Goal: Entertainment & Leisure: Browse casually

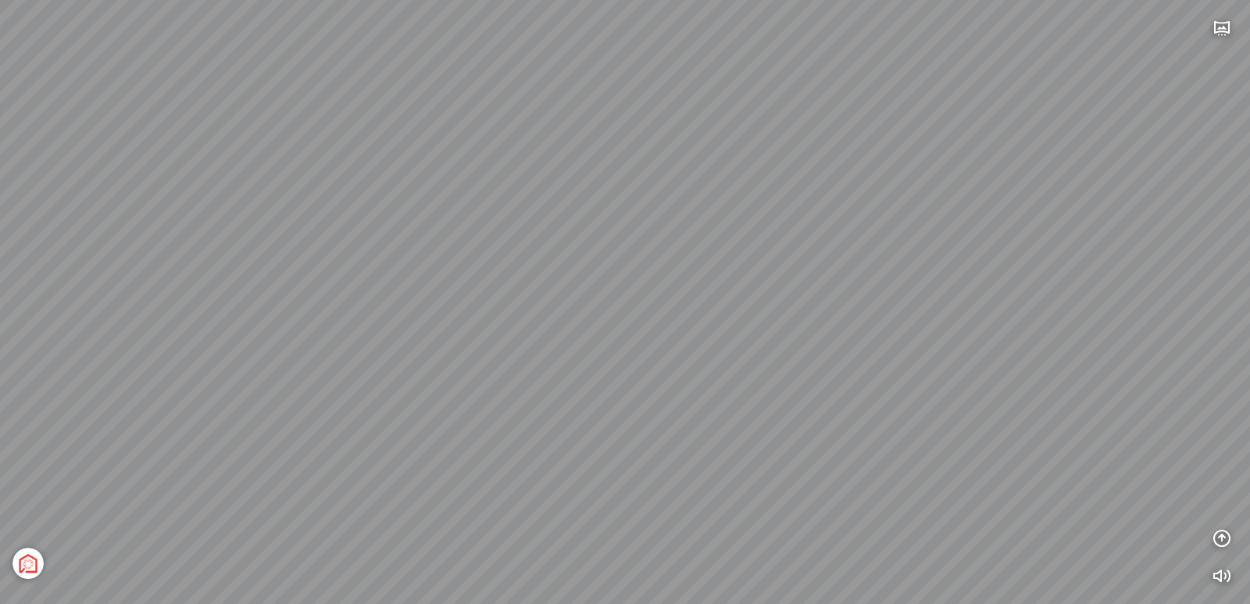
drag, startPoint x: 495, startPoint y: 310, endPoint x: 675, endPoint y: 375, distance: 191.8
click at [675, 375] on div "[GEOGRAPHIC_DATA] [GEOGRAPHIC_DATA] [GEOGRAPHIC_DATA] The [GEOGRAPHIC_DATA] Tổn…" at bounding box center [625, 302] width 1250 height 604
drag, startPoint x: 697, startPoint y: 336, endPoint x: 704, endPoint y: 347, distance: 13.0
click at [700, 355] on div "[GEOGRAPHIC_DATA] [GEOGRAPHIC_DATA] [GEOGRAPHIC_DATA] The [GEOGRAPHIC_DATA] Tổn…" at bounding box center [625, 302] width 1250 height 604
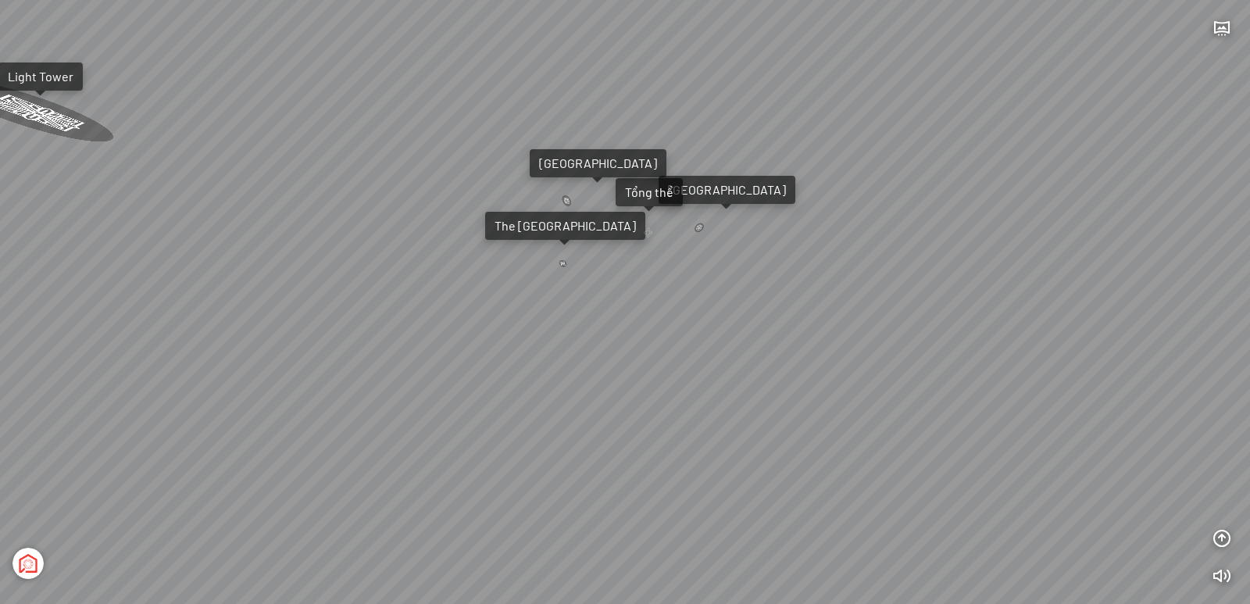
drag, startPoint x: 827, startPoint y: 347, endPoint x: 733, endPoint y: 278, distance: 116.9
click at [733, 278] on div "[GEOGRAPHIC_DATA] [GEOGRAPHIC_DATA] [GEOGRAPHIC_DATA] The [GEOGRAPHIC_DATA] Tổn…" at bounding box center [625, 302] width 1250 height 604
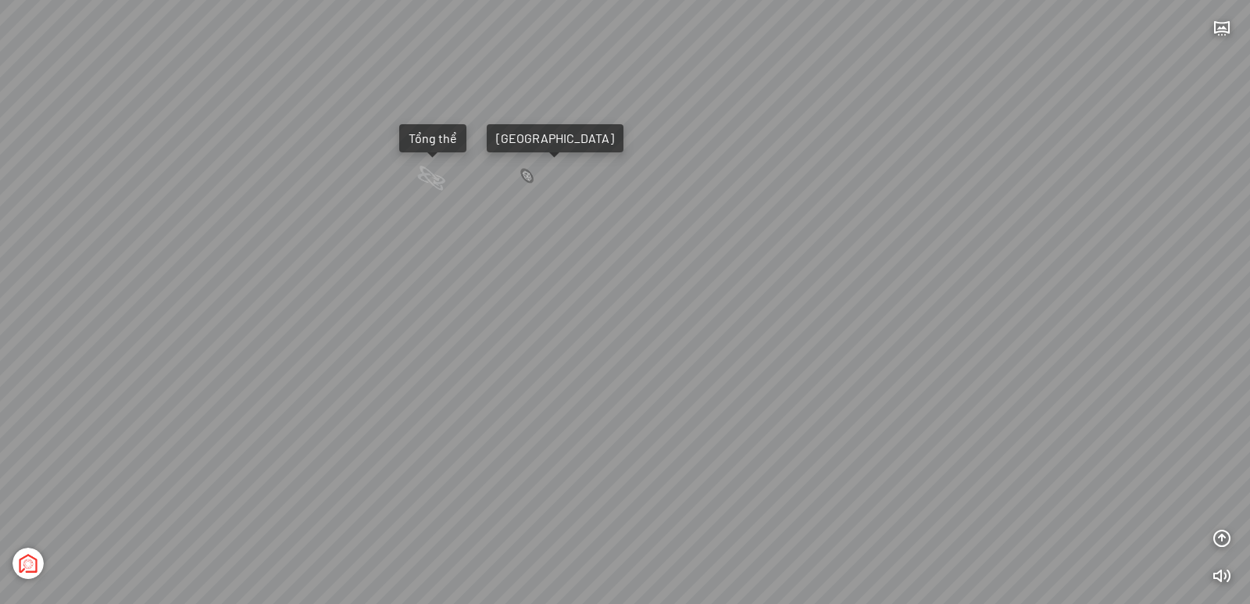
drag, startPoint x: 752, startPoint y: 295, endPoint x: 660, endPoint y: 278, distance: 92.9
click at [661, 278] on div "[GEOGRAPHIC_DATA] [GEOGRAPHIC_DATA] [GEOGRAPHIC_DATA] The [GEOGRAPHIC_DATA] Tổn…" at bounding box center [625, 302] width 1250 height 604
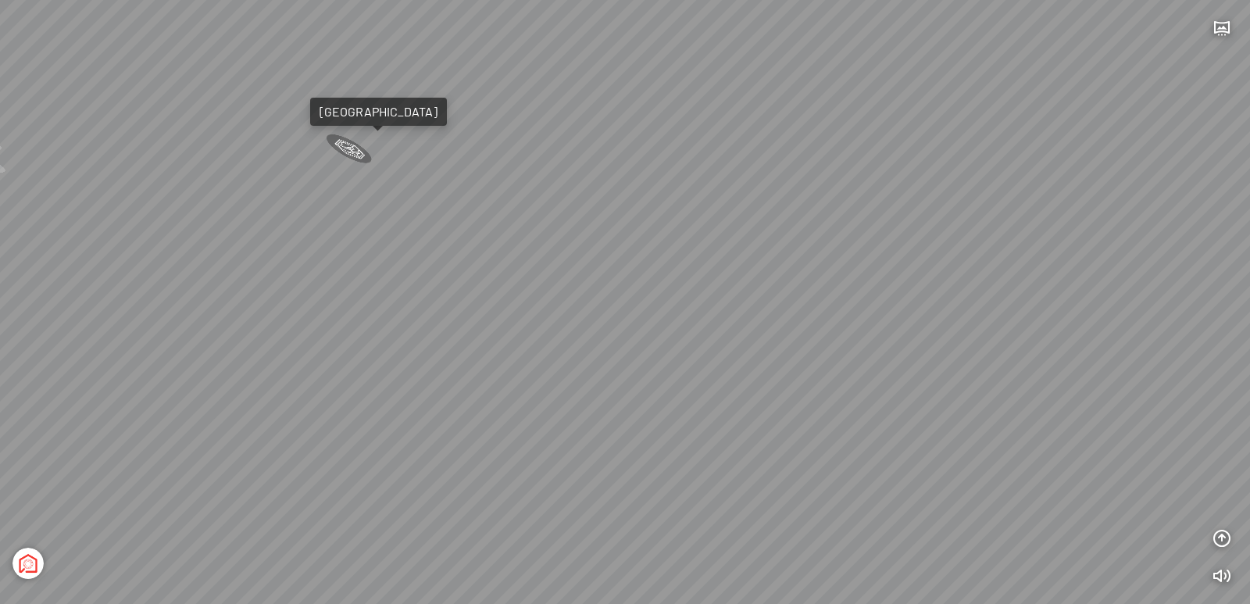
drag, startPoint x: 723, startPoint y: 291, endPoint x: 676, endPoint y: 287, distance: 47.0
click at [678, 287] on div "[GEOGRAPHIC_DATA] [GEOGRAPHIC_DATA] [GEOGRAPHIC_DATA] The [GEOGRAPHIC_DATA] Tổn…" at bounding box center [625, 302] width 1250 height 604
drag, startPoint x: 638, startPoint y: 294, endPoint x: 573, endPoint y: 312, distance: 67.3
click at [577, 307] on div "[GEOGRAPHIC_DATA] [GEOGRAPHIC_DATA] [GEOGRAPHIC_DATA] The [GEOGRAPHIC_DATA] Tổn…" at bounding box center [625, 302] width 1250 height 604
drag, startPoint x: 602, startPoint y: 327, endPoint x: 587, endPoint y: 359, distance: 35.6
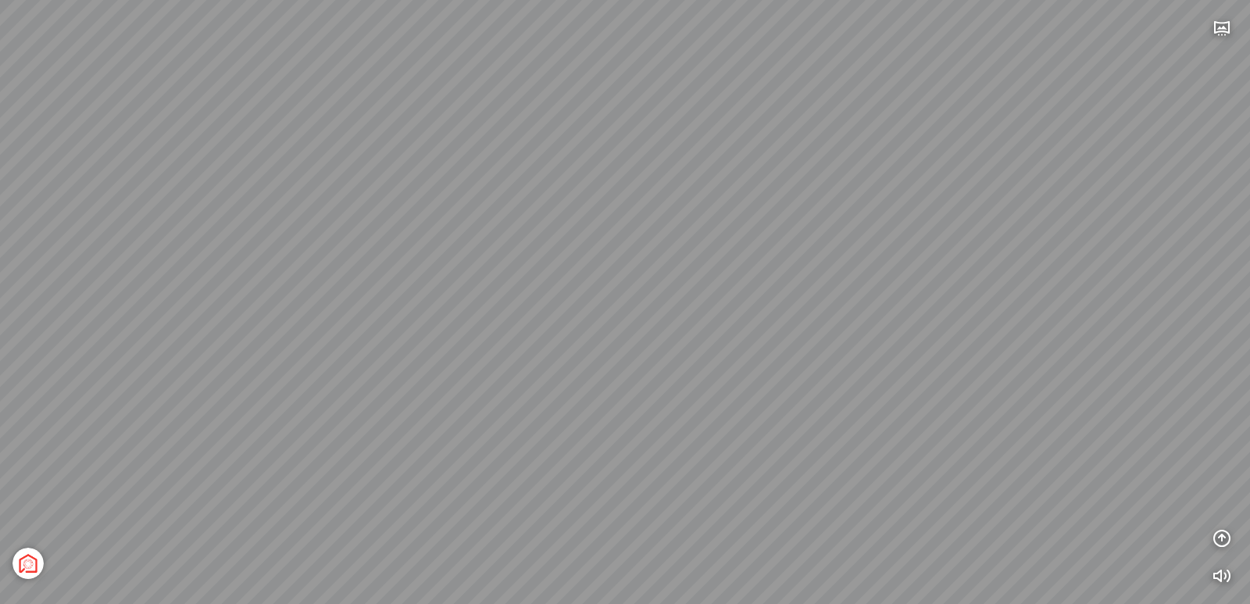
click at [587, 357] on div "[GEOGRAPHIC_DATA] [GEOGRAPHIC_DATA] [GEOGRAPHIC_DATA] The [GEOGRAPHIC_DATA] Tổn…" at bounding box center [625, 302] width 1250 height 604
drag, startPoint x: 692, startPoint y: 284, endPoint x: 578, endPoint y: 272, distance: 114.8
click at [578, 272] on div "[GEOGRAPHIC_DATA] [GEOGRAPHIC_DATA] [GEOGRAPHIC_DATA] The [GEOGRAPHIC_DATA] Tổn…" at bounding box center [625, 302] width 1250 height 604
drag, startPoint x: 573, startPoint y: 274, endPoint x: 611, endPoint y: 341, distance: 76.3
click at [606, 349] on div "[GEOGRAPHIC_DATA] [GEOGRAPHIC_DATA] [GEOGRAPHIC_DATA] The [GEOGRAPHIC_DATA] Tổn…" at bounding box center [625, 302] width 1250 height 604
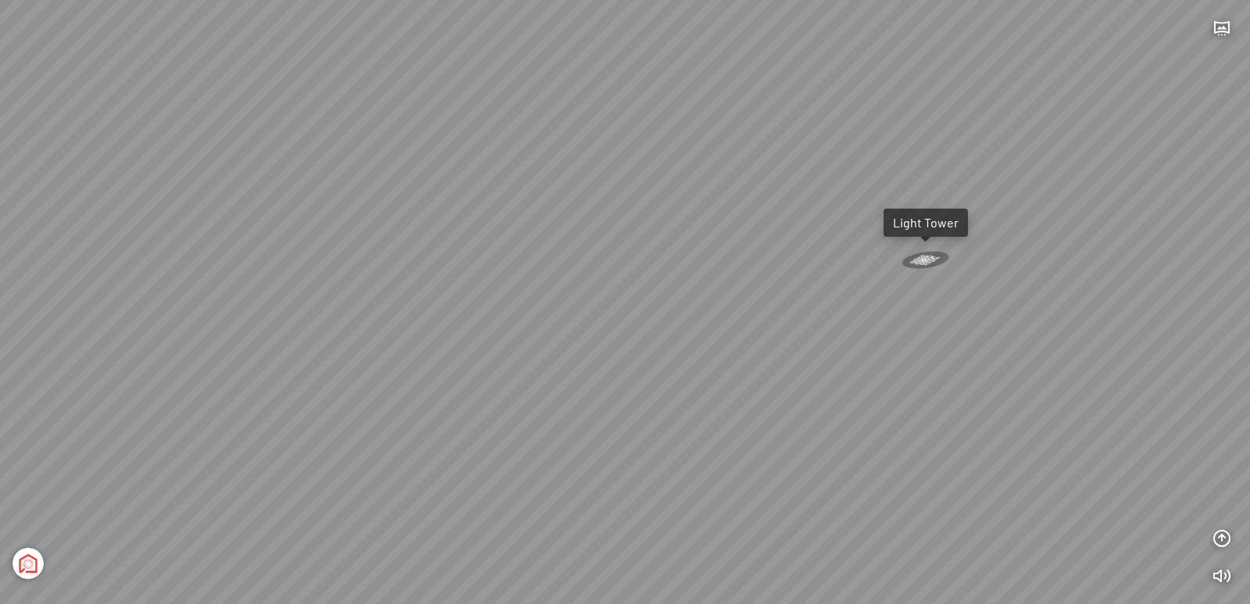
drag, startPoint x: 624, startPoint y: 425, endPoint x: 701, endPoint y: 332, distance: 120.4
click at [682, 338] on div "[GEOGRAPHIC_DATA] [GEOGRAPHIC_DATA] [GEOGRAPHIC_DATA] The [GEOGRAPHIC_DATA] Tổn…" at bounding box center [625, 302] width 1250 height 604
drag, startPoint x: 688, startPoint y: 316, endPoint x: 637, endPoint y: 331, distance: 53.7
click at [641, 332] on div "[GEOGRAPHIC_DATA] [GEOGRAPHIC_DATA] [GEOGRAPHIC_DATA] The [GEOGRAPHIC_DATA] Tổn…" at bounding box center [625, 302] width 1250 height 604
drag, startPoint x: 713, startPoint y: 309, endPoint x: 616, endPoint y: 307, distance: 96.1
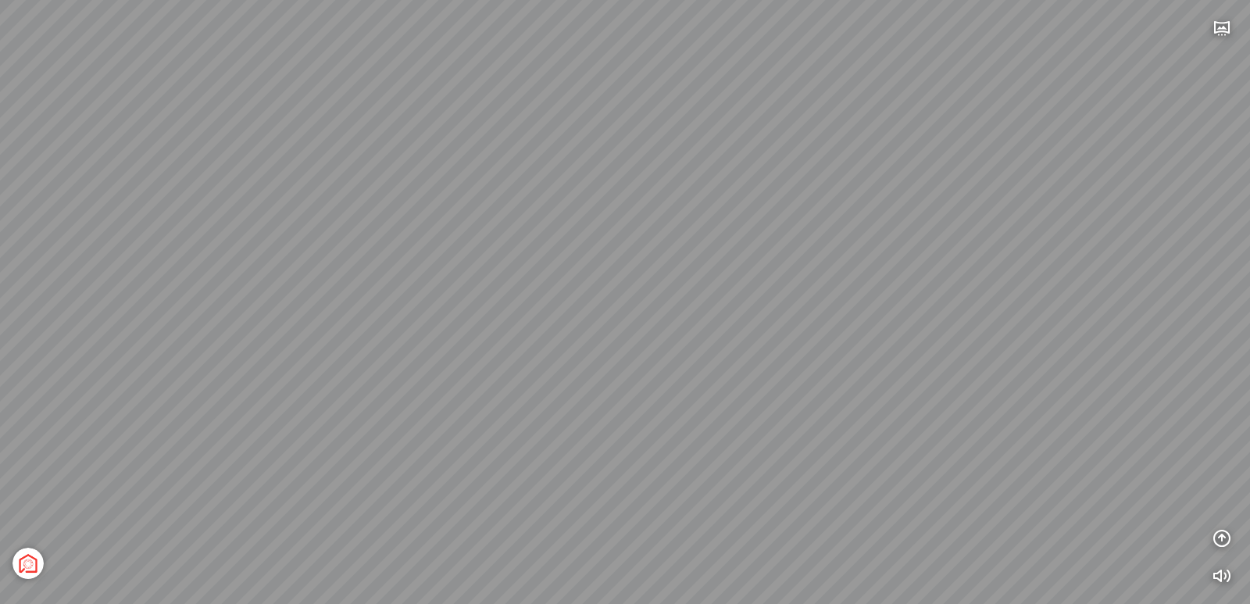
click at [634, 308] on div "[GEOGRAPHIC_DATA] [GEOGRAPHIC_DATA] [GEOGRAPHIC_DATA] The [GEOGRAPHIC_DATA] Tổn…" at bounding box center [625, 302] width 1250 height 604
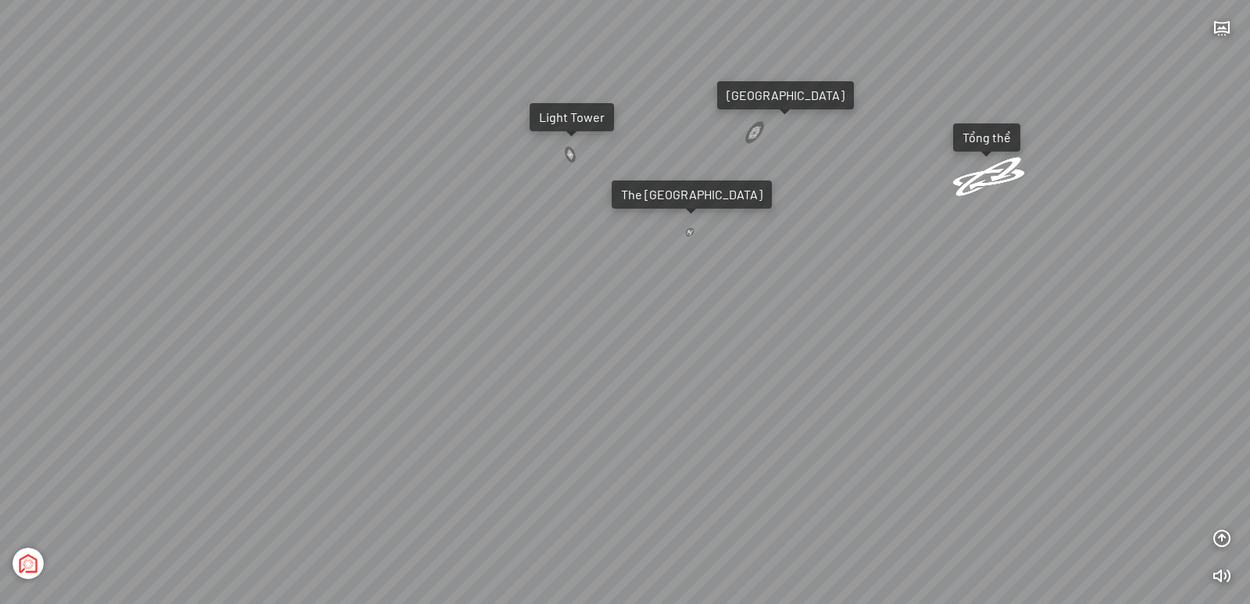
drag, startPoint x: 671, startPoint y: 255, endPoint x: 646, endPoint y: 273, distance: 30.8
click at [650, 270] on div "[GEOGRAPHIC_DATA] [GEOGRAPHIC_DATA] [GEOGRAPHIC_DATA] The [GEOGRAPHIC_DATA] Tổn…" at bounding box center [625, 302] width 1250 height 604
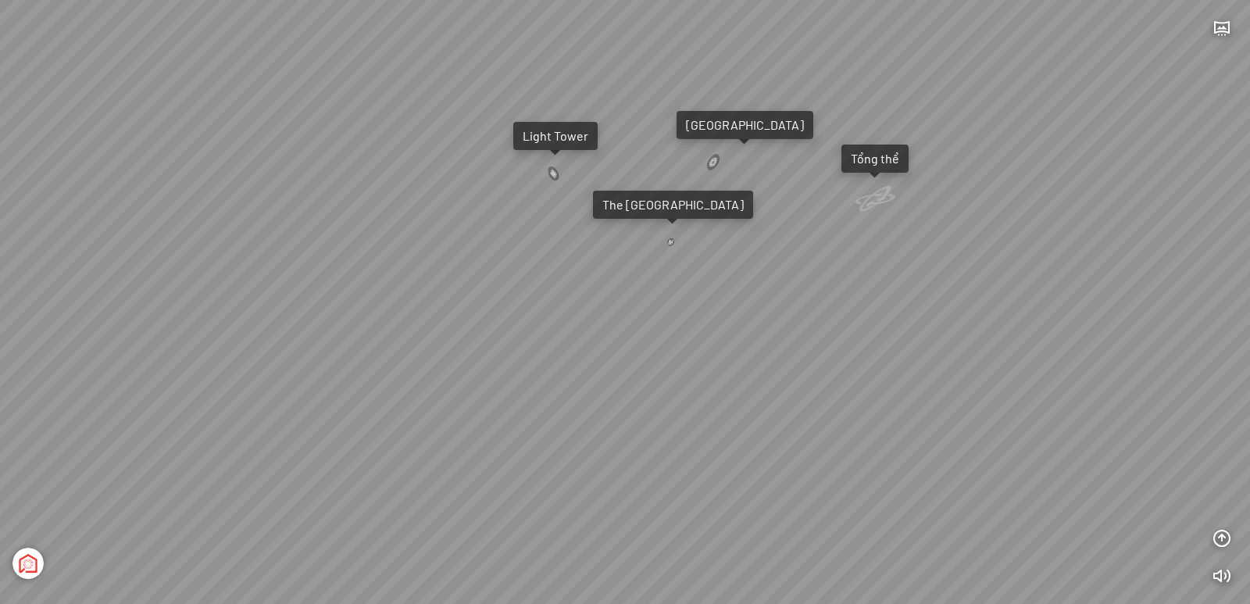
click at [859, 152] on div "Tổng thể" at bounding box center [875, 159] width 48 height 16
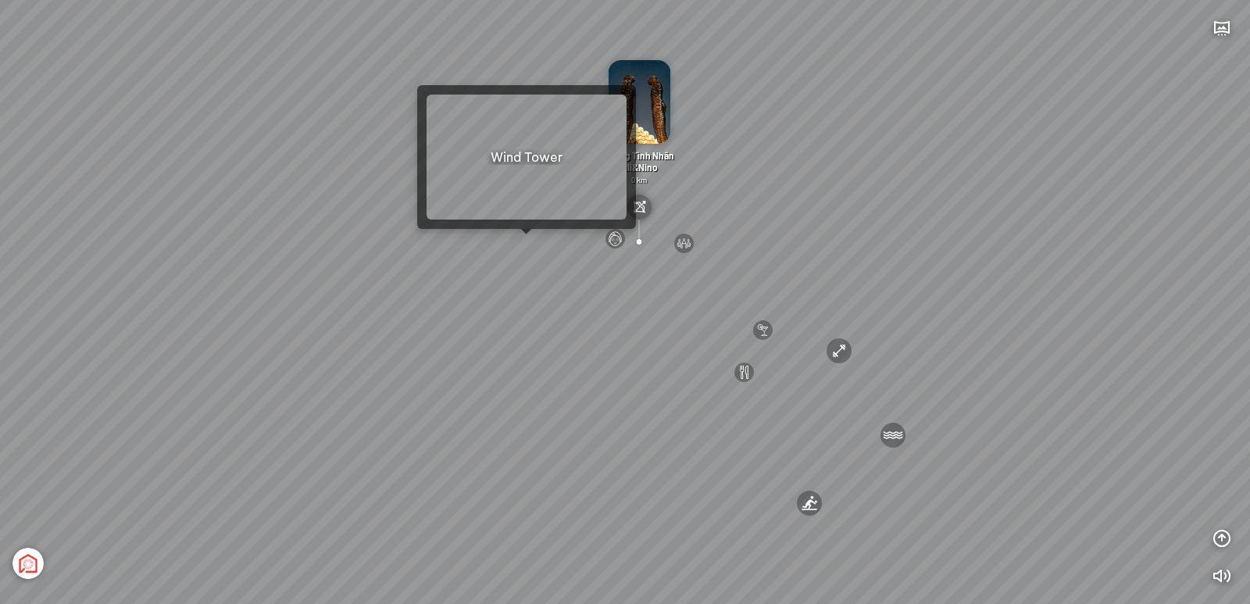
click at [523, 240] on div at bounding box center [526, 234] width 11 height 11
click at [532, 247] on div "[GEOGRAPHIC_DATA] 3.6 km KN Links [GEOGRAPHIC_DATA] 5.9 km Thể Thao Bãi Biển 0 …" at bounding box center [625, 302] width 1250 height 604
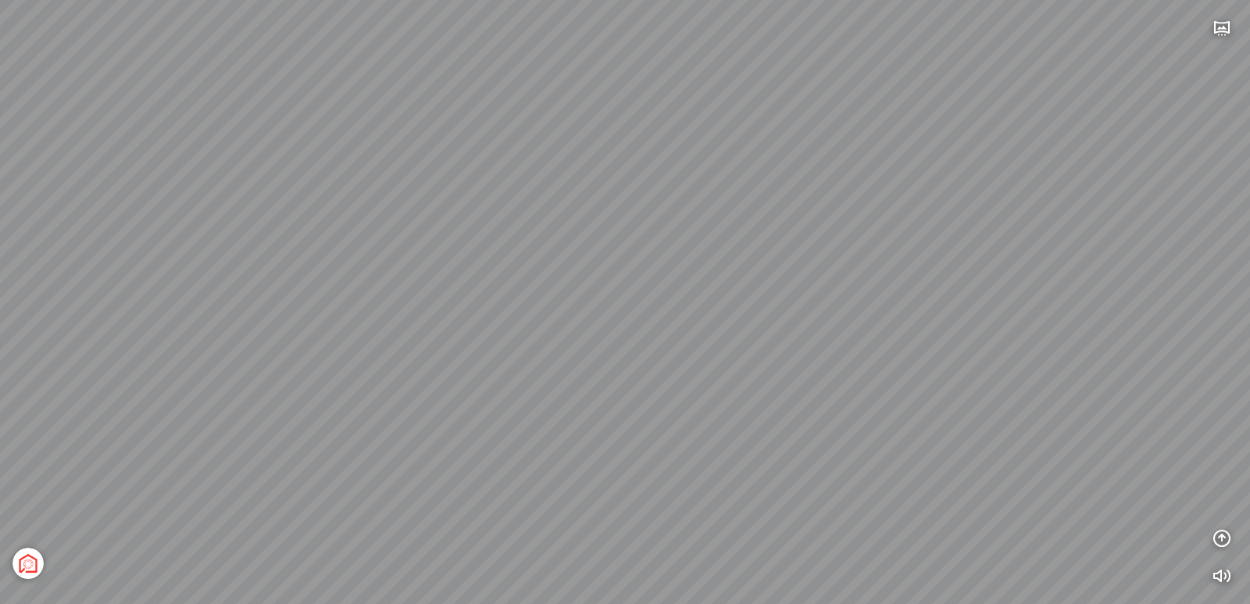
drag, startPoint x: 709, startPoint y: 253, endPoint x: 574, endPoint y: 244, distance: 135.5
click at [540, 233] on div "[GEOGRAPHIC_DATA] [GEOGRAPHIC_DATA] [GEOGRAPHIC_DATA] The [GEOGRAPHIC_DATA] Tổn…" at bounding box center [625, 302] width 1250 height 604
drag, startPoint x: 720, startPoint y: 255, endPoint x: 589, endPoint y: 253, distance: 130.5
click at [589, 253] on div "[GEOGRAPHIC_DATA] [GEOGRAPHIC_DATA] [GEOGRAPHIC_DATA] The [GEOGRAPHIC_DATA] Tổn…" at bounding box center [625, 302] width 1250 height 604
drag, startPoint x: 702, startPoint y: 272, endPoint x: 603, endPoint y: 250, distance: 101.6
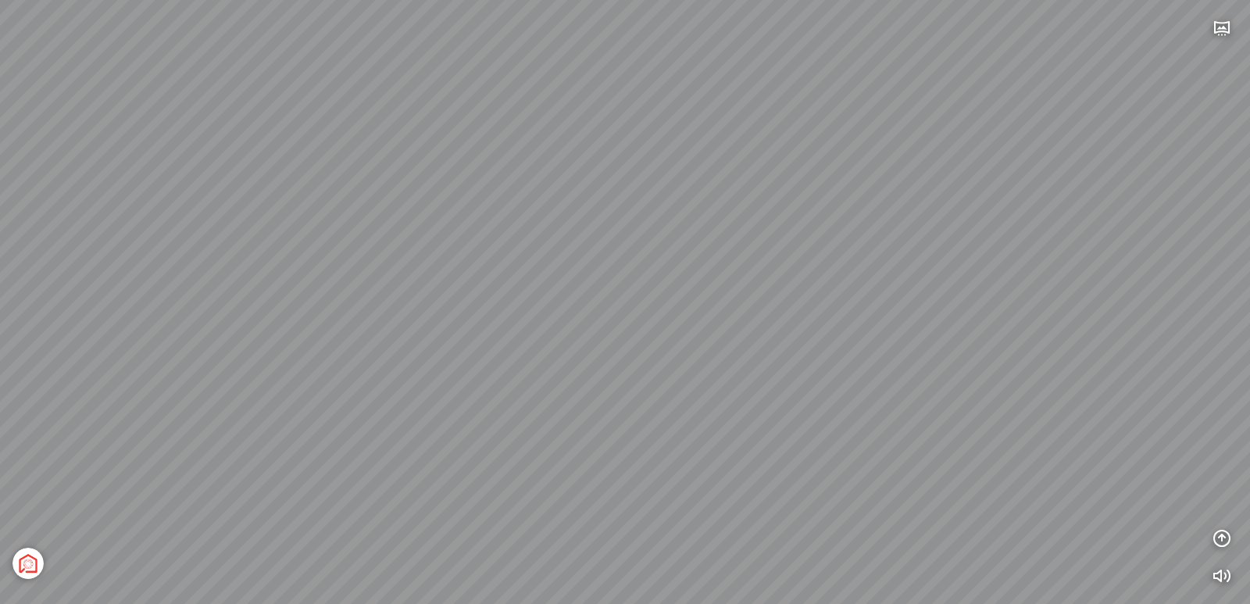
click at [609, 250] on div "[GEOGRAPHIC_DATA] [GEOGRAPHIC_DATA] [GEOGRAPHIC_DATA] The [GEOGRAPHIC_DATA] Tổn…" at bounding box center [625, 302] width 1250 height 604
drag, startPoint x: 669, startPoint y: 275, endPoint x: 513, endPoint y: 261, distance: 156.9
click at [515, 261] on div "[GEOGRAPHIC_DATA] [GEOGRAPHIC_DATA] [GEOGRAPHIC_DATA] The [GEOGRAPHIC_DATA] Tổn…" at bounding box center [625, 302] width 1250 height 604
drag, startPoint x: 637, startPoint y: 294, endPoint x: 553, endPoint y: 270, distance: 87.0
click at [553, 270] on div "[GEOGRAPHIC_DATA] [GEOGRAPHIC_DATA] [GEOGRAPHIC_DATA] The [GEOGRAPHIC_DATA] Tổn…" at bounding box center [625, 302] width 1250 height 604
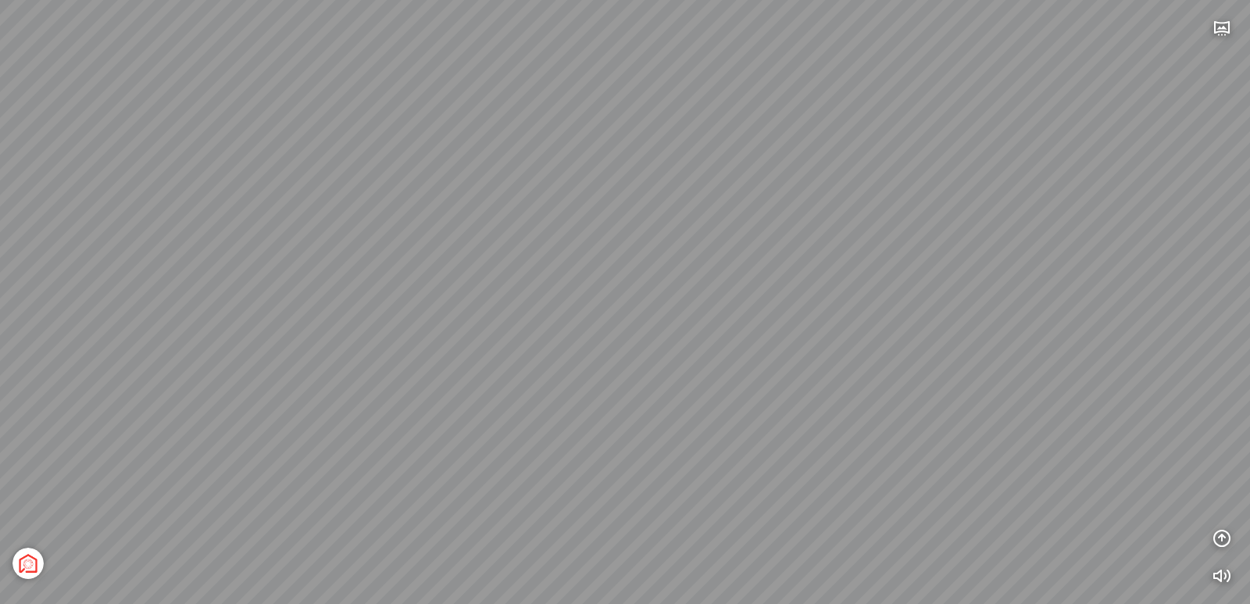
drag, startPoint x: 821, startPoint y: 350, endPoint x: 698, endPoint y: 330, distance: 125.0
click at [698, 330] on div "[GEOGRAPHIC_DATA] [GEOGRAPHIC_DATA] [GEOGRAPHIC_DATA] The [GEOGRAPHIC_DATA] Tổn…" at bounding box center [625, 302] width 1250 height 604
drag, startPoint x: 827, startPoint y: 341, endPoint x: 647, endPoint y: 350, distance: 180.7
click at [653, 351] on div "[GEOGRAPHIC_DATA] [GEOGRAPHIC_DATA] [GEOGRAPHIC_DATA] The [GEOGRAPHIC_DATA] Tổn…" at bounding box center [625, 302] width 1250 height 604
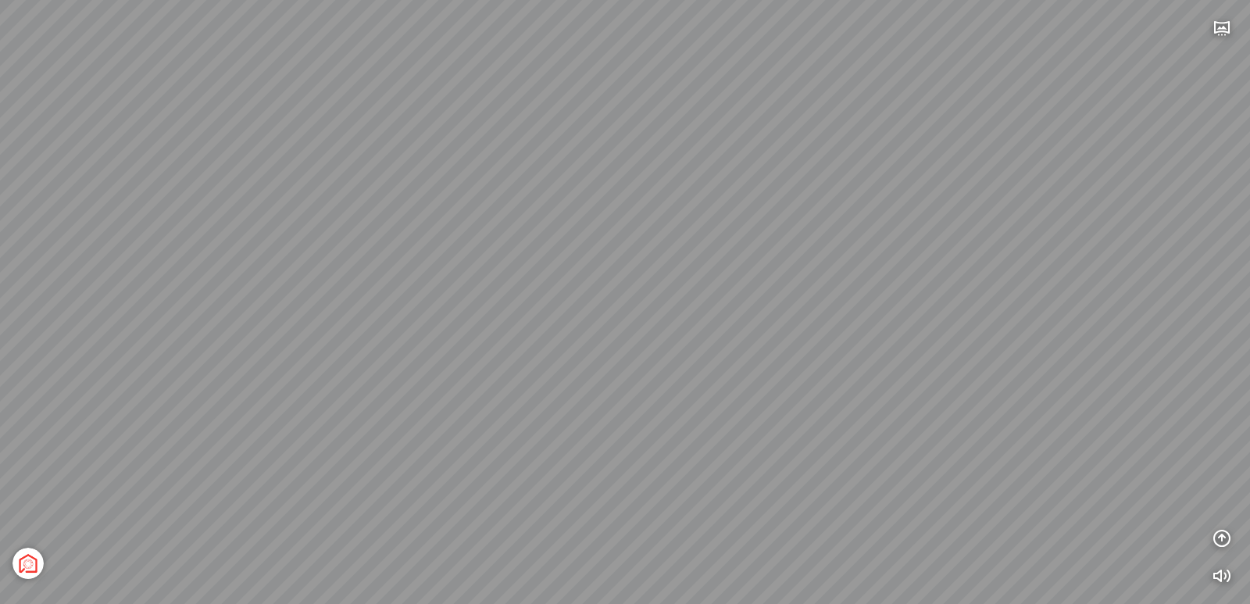
drag, startPoint x: 870, startPoint y: 313, endPoint x: 762, endPoint y: 305, distance: 108.9
click at [762, 305] on div "[GEOGRAPHIC_DATA] [GEOGRAPHIC_DATA] [GEOGRAPHIC_DATA] The [GEOGRAPHIC_DATA] Tổn…" at bounding box center [625, 302] width 1250 height 604
drag, startPoint x: 1010, startPoint y: 340, endPoint x: 817, endPoint y: 373, distance: 195.9
click at [817, 373] on div "[GEOGRAPHIC_DATA] [GEOGRAPHIC_DATA] [GEOGRAPHIC_DATA] The [GEOGRAPHIC_DATA] Tổn…" at bounding box center [625, 302] width 1250 height 604
drag, startPoint x: 631, startPoint y: 263, endPoint x: 606, endPoint y: 247, distance: 30.6
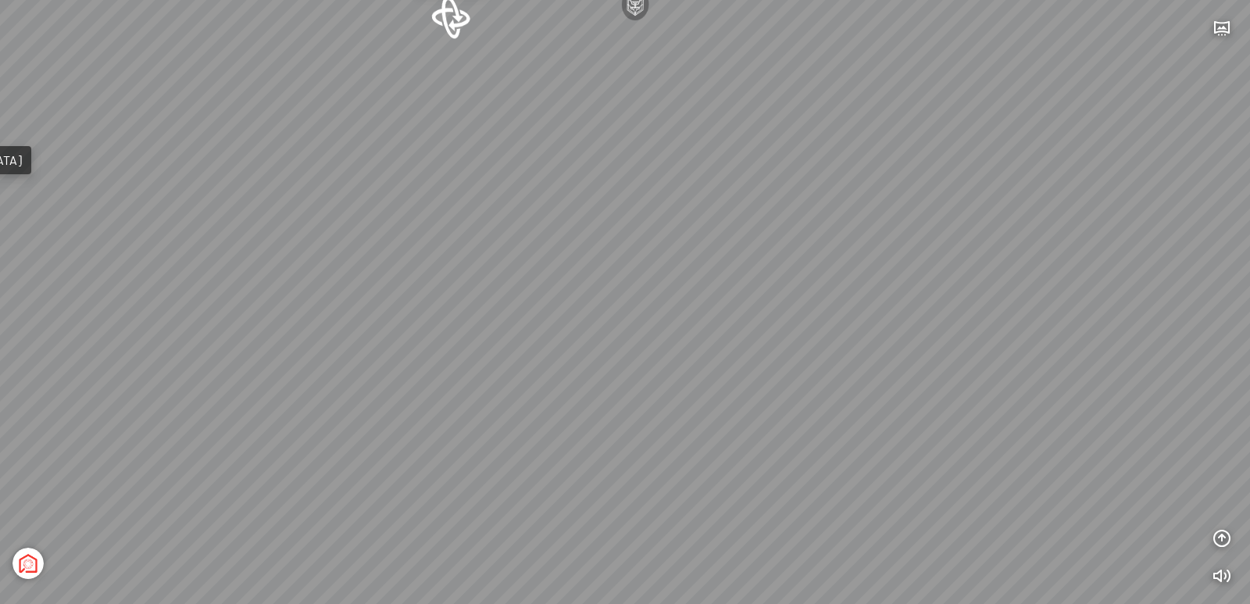
click at [607, 249] on div "[GEOGRAPHIC_DATA] [GEOGRAPHIC_DATA] [GEOGRAPHIC_DATA] The [GEOGRAPHIC_DATA] Tổn…" at bounding box center [625, 302] width 1250 height 604
drag, startPoint x: 561, startPoint y: 295, endPoint x: 716, endPoint y: 327, distance: 158.0
click at [709, 338] on div "[GEOGRAPHIC_DATA] [GEOGRAPHIC_DATA] [GEOGRAPHIC_DATA] The [GEOGRAPHIC_DATA] Tổn…" at bounding box center [625, 302] width 1250 height 604
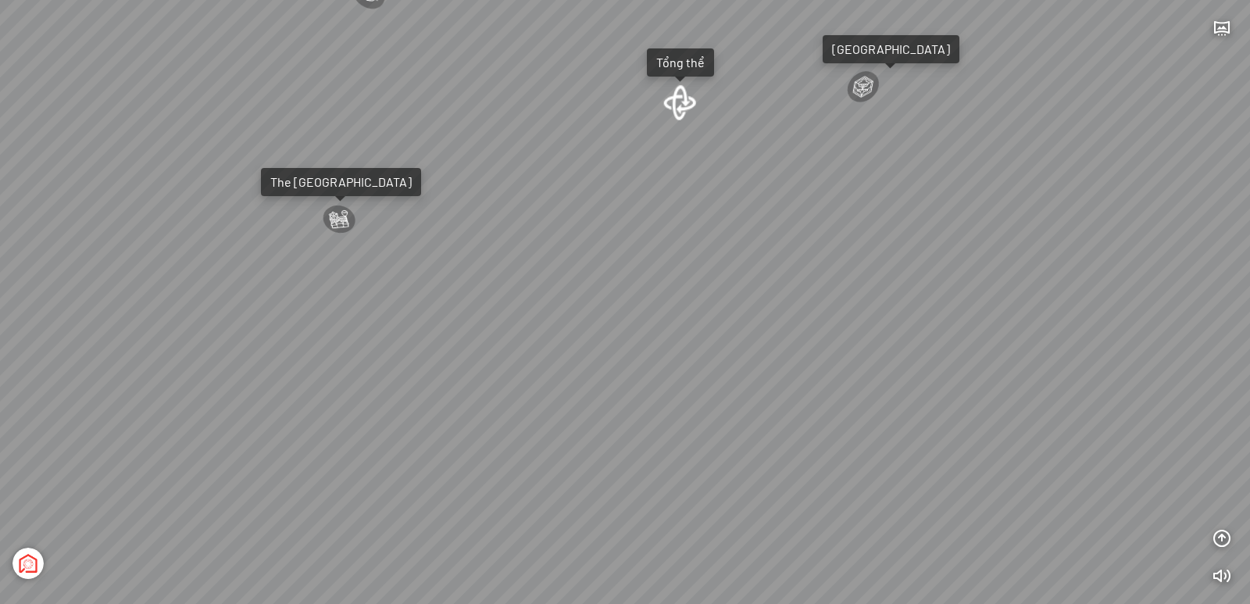
drag, startPoint x: 658, startPoint y: 290, endPoint x: 703, endPoint y: 313, distance: 51.0
click at [698, 309] on div "[GEOGRAPHIC_DATA] [GEOGRAPHIC_DATA] [GEOGRAPHIC_DATA] The [GEOGRAPHIC_DATA] Tổn…" at bounding box center [625, 302] width 1250 height 604
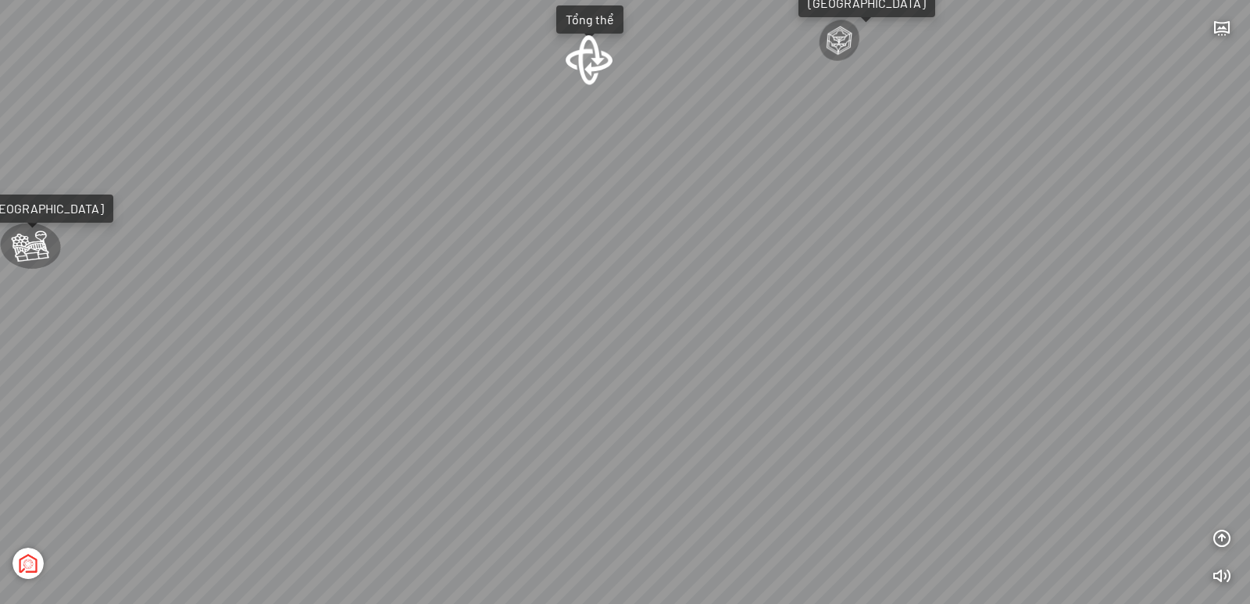
drag, startPoint x: 870, startPoint y: 260, endPoint x: 723, endPoint y: 303, distance: 152.3
click at [736, 301] on div "[GEOGRAPHIC_DATA] [GEOGRAPHIC_DATA] [GEOGRAPHIC_DATA] The [GEOGRAPHIC_DATA] Tổn…" at bounding box center [625, 302] width 1250 height 604
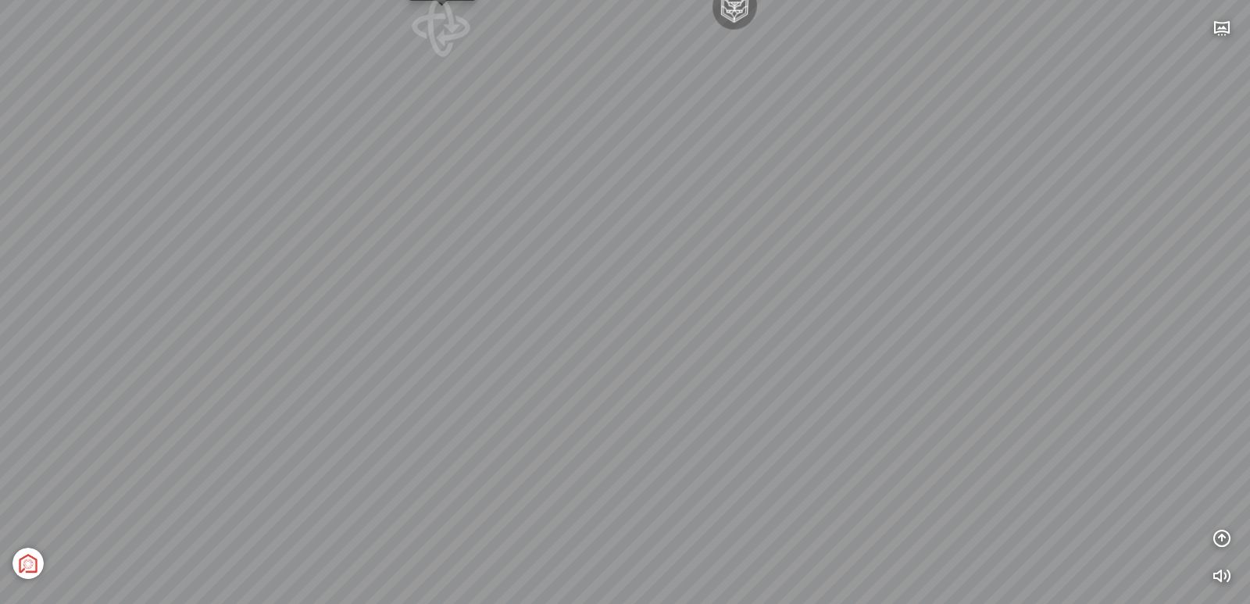
drag, startPoint x: 844, startPoint y: 208, endPoint x: 516, endPoint y: 209, distance: 327.4
click at [588, 208] on div "[GEOGRAPHIC_DATA] [GEOGRAPHIC_DATA] [GEOGRAPHIC_DATA] The [GEOGRAPHIC_DATA] Tổn…" at bounding box center [625, 302] width 1250 height 604
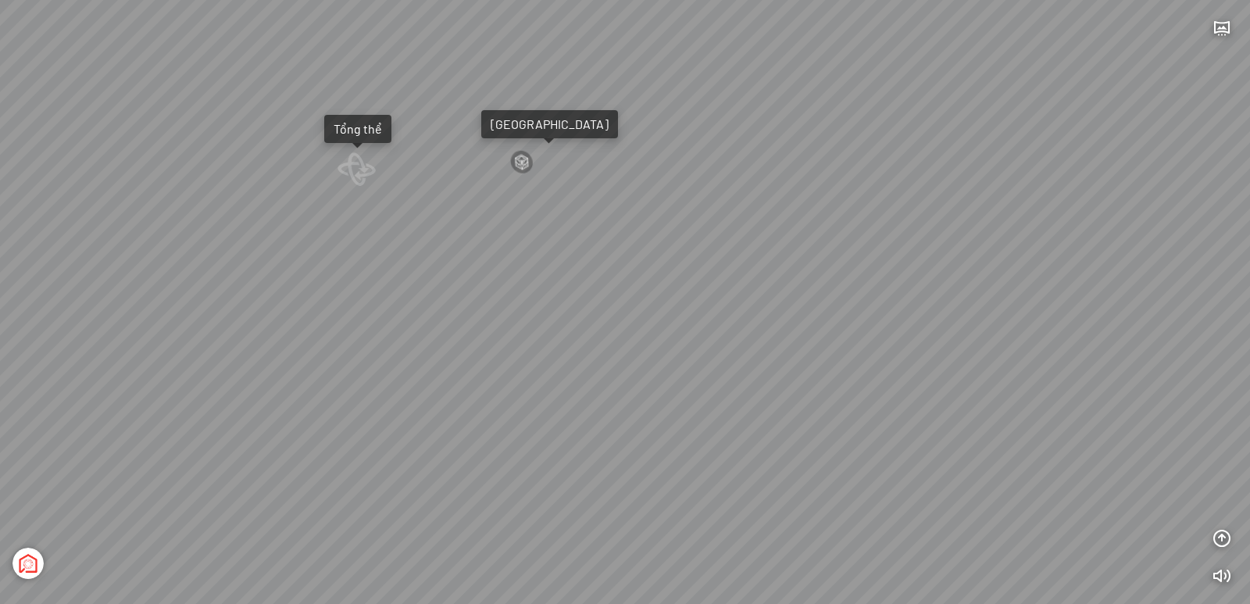
click at [362, 124] on div "Tổng thể" at bounding box center [358, 129] width 48 height 16
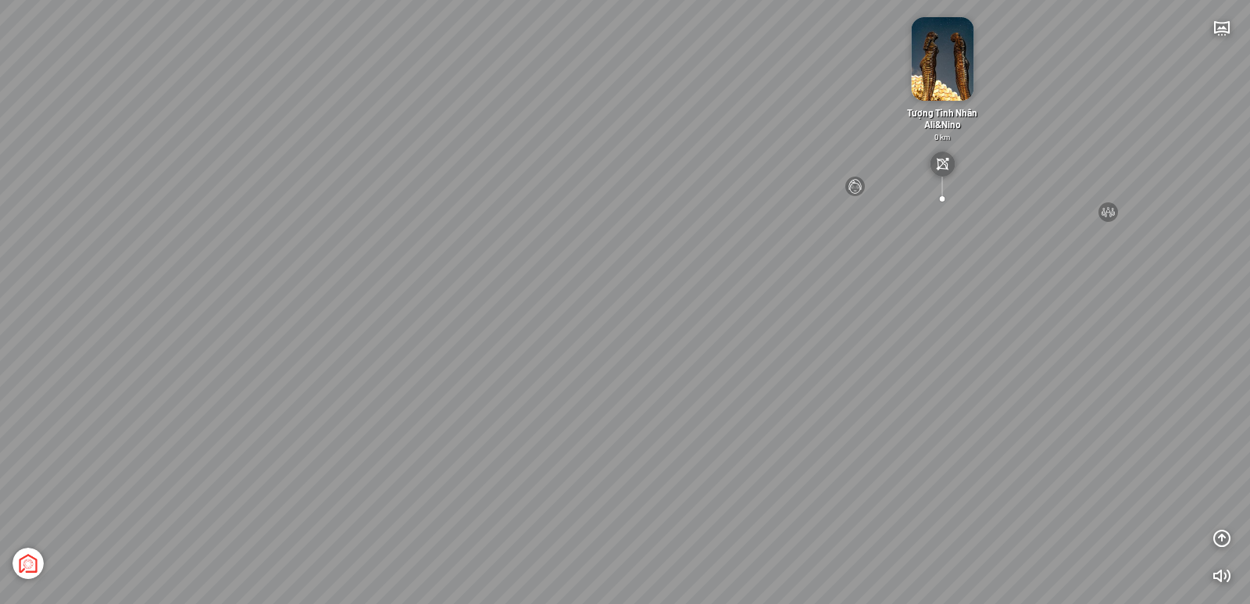
drag, startPoint x: 513, startPoint y: 296, endPoint x: 734, endPoint y: 360, distance: 229.5
click at [732, 360] on div "[GEOGRAPHIC_DATA] 3.6 km KN Links [GEOGRAPHIC_DATA] 5.9 km Thể Thao Bãi Biển 0 …" at bounding box center [625, 302] width 1250 height 604
drag, startPoint x: 541, startPoint y: 306, endPoint x: 676, endPoint y: 332, distance: 136.8
click at [662, 331] on div "[GEOGRAPHIC_DATA] 3.6 km KN Links [GEOGRAPHIC_DATA] 5.9 km Thể Thao Bãi Biển 0 …" at bounding box center [625, 302] width 1250 height 604
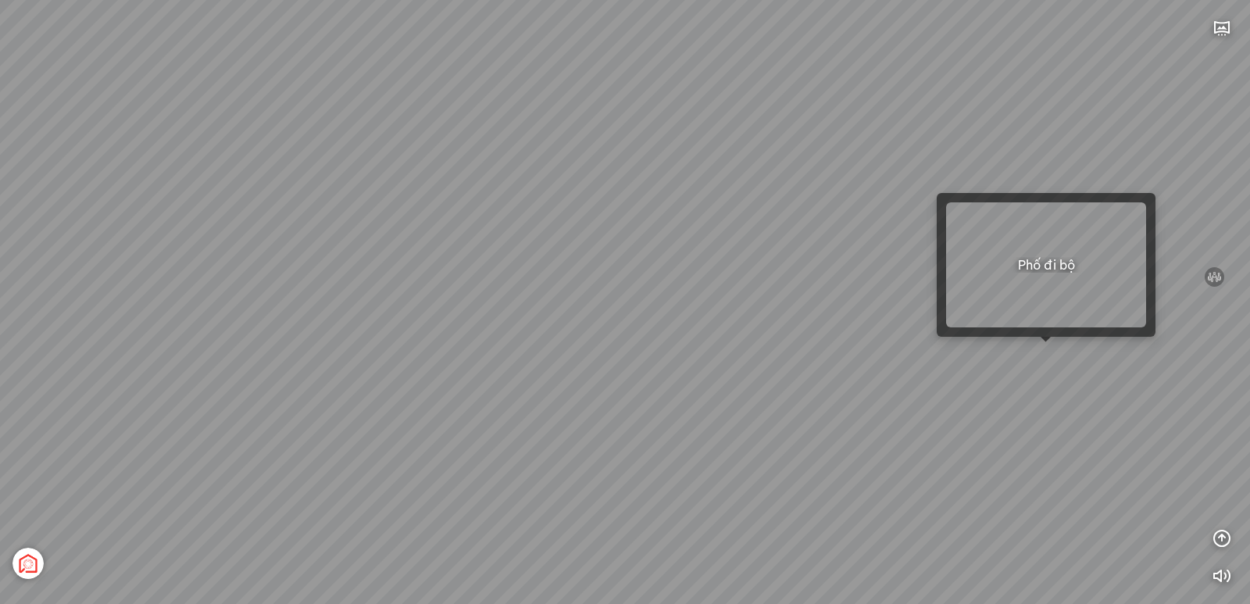
click at [1052, 352] on div "[GEOGRAPHIC_DATA] 3.6 km KN Links [GEOGRAPHIC_DATA] 5.9 km Thể Thao Bãi Biển 0 …" at bounding box center [625, 302] width 1250 height 604
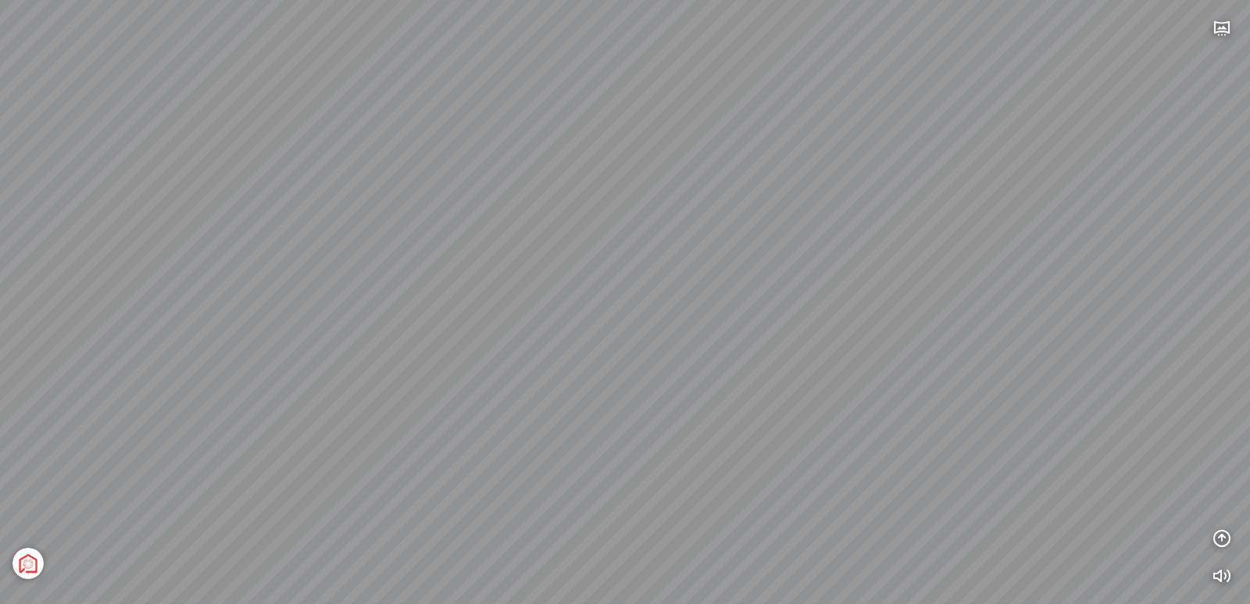
drag, startPoint x: 720, startPoint y: 266, endPoint x: 490, endPoint y: 362, distance: 248.7
click at [490, 362] on div "Tượng Tình Nhân Ali&Nino 0 km Spa Hồng Nhung 0 km Đài Nhạc Nước 0 undefined The…" at bounding box center [625, 302] width 1250 height 604
drag, startPoint x: 835, startPoint y: 323, endPoint x: 691, endPoint y: 299, distance: 145.7
click at [688, 302] on div "Tượng Tình Nhân Ali&Nino 0 km Spa Hồng Nhung 0 km Đài Nhạc Nước 0 undefined The…" at bounding box center [625, 302] width 1250 height 604
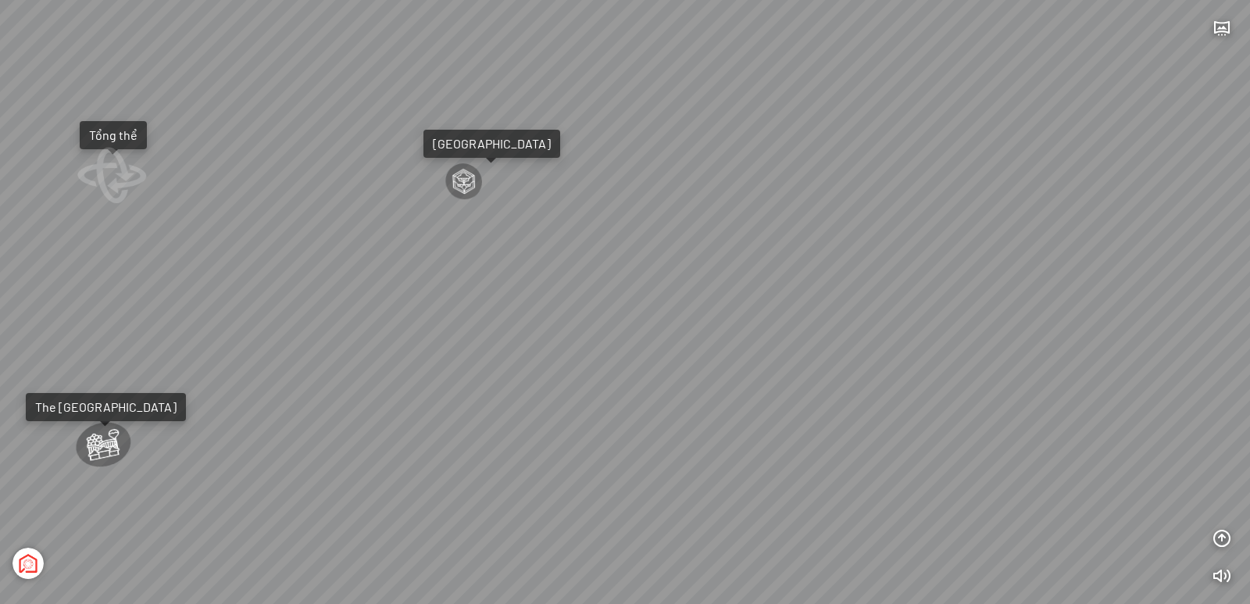
click at [469, 180] on div at bounding box center [463, 181] width 41 height 39
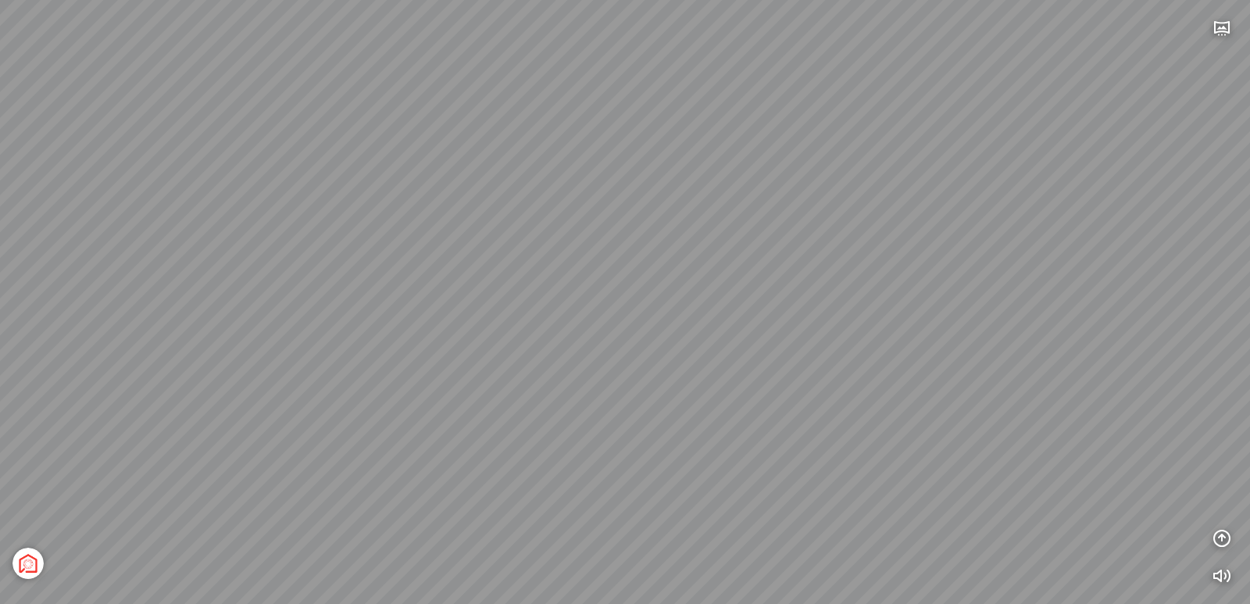
drag, startPoint x: 596, startPoint y: 202, endPoint x: 1117, endPoint y: 279, distance: 526.8
click at [1115, 280] on div "Tổng thể The Sea [GEOGRAPHIC_DATA] [GEOGRAPHIC_DATA]" at bounding box center [625, 302] width 1250 height 604
drag, startPoint x: 608, startPoint y: 339, endPoint x: 675, endPoint y: 332, distance: 67.6
click at [674, 333] on div "Tổng thể The Sea [GEOGRAPHIC_DATA] [GEOGRAPHIC_DATA]" at bounding box center [625, 302] width 1250 height 604
drag, startPoint x: 563, startPoint y: 343, endPoint x: 759, endPoint y: 311, distance: 199.5
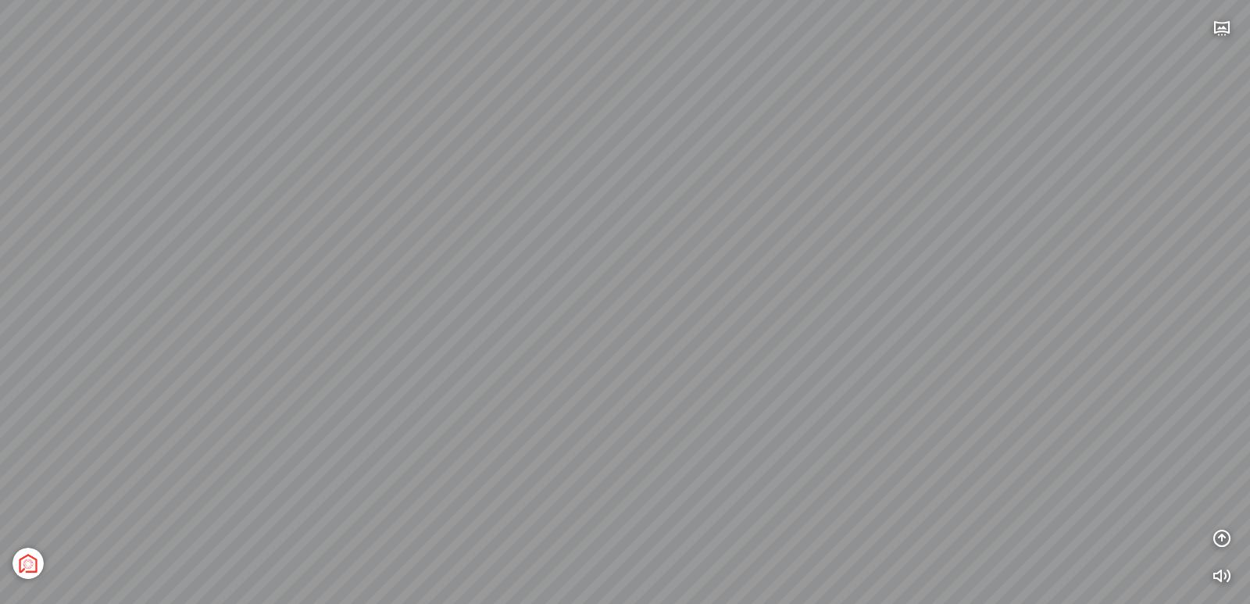
click at [681, 321] on div "Tổng thể The Sea [GEOGRAPHIC_DATA] [GEOGRAPHIC_DATA]" at bounding box center [625, 302] width 1250 height 604
drag, startPoint x: 651, startPoint y: 386, endPoint x: 633, endPoint y: 242, distance: 144.9
click at [634, 250] on div "Tổng thể The Sea [GEOGRAPHIC_DATA] [GEOGRAPHIC_DATA]" at bounding box center [625, 302] width 1250 height 604
drag, startPoint x: 605, startPoint y: 327, endPoint x: 904, endPoint y: 253, distance: 308.1
click at [822, 259] on div "Tổng thể The Sea [GEOGRAPHIC_DATA] [GEOGRAPHIC_DATA]" at bounding box center [625, 302] width 1250 height 604
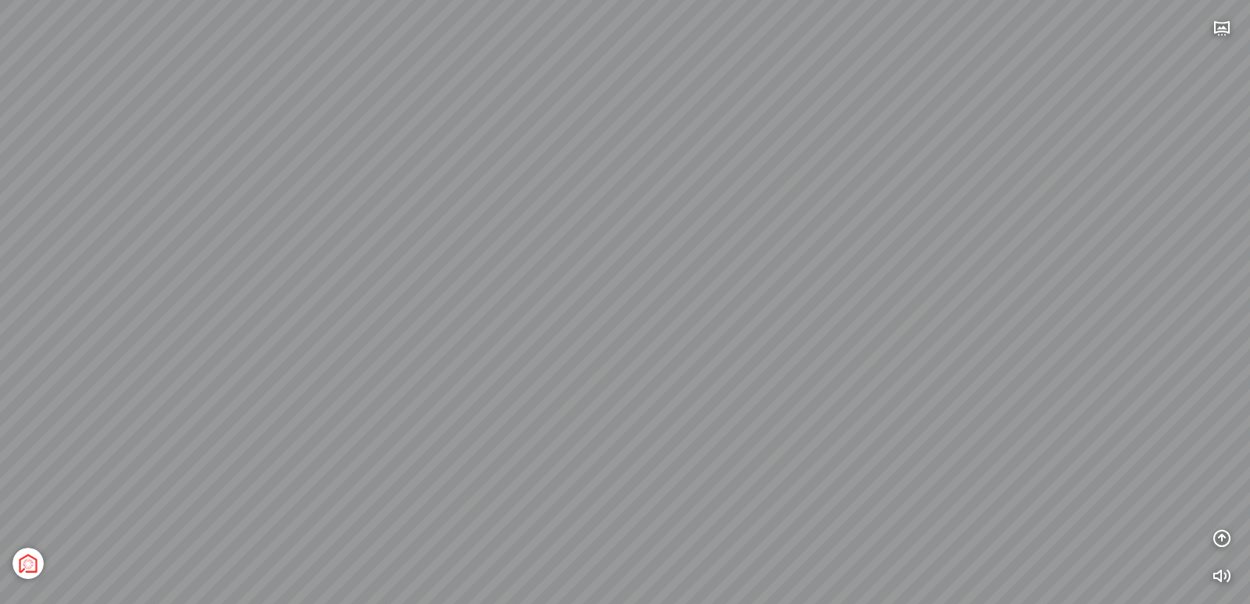
drag, startPoint x: 416, startPoint y: 232, endPoint x: 695, endPoint y: 266, distance: 280.9
click at [650, 265] on div "Tổng thể The Sea [GEOGRAPHIC_DATA] [GEOGRAPHIC_DATA]" at bounding box center [625, 302] width 1250 height 604
drag, startPoint x: 495, startPoint y: 238, endPoint x: 584, endPoint y: 291, distance: 103.4
click at [580, 291] on div "Tổng thể The Sea [GEOGRAPHIC_DATA] [GEOGRAPHIC_DATA]" at bounding box center [625, 302] width 1250 height 604
drag, startPoint x: 671, startPoint y: 284, endPoint x: 748, endPoint y: 299, distance: 78.9
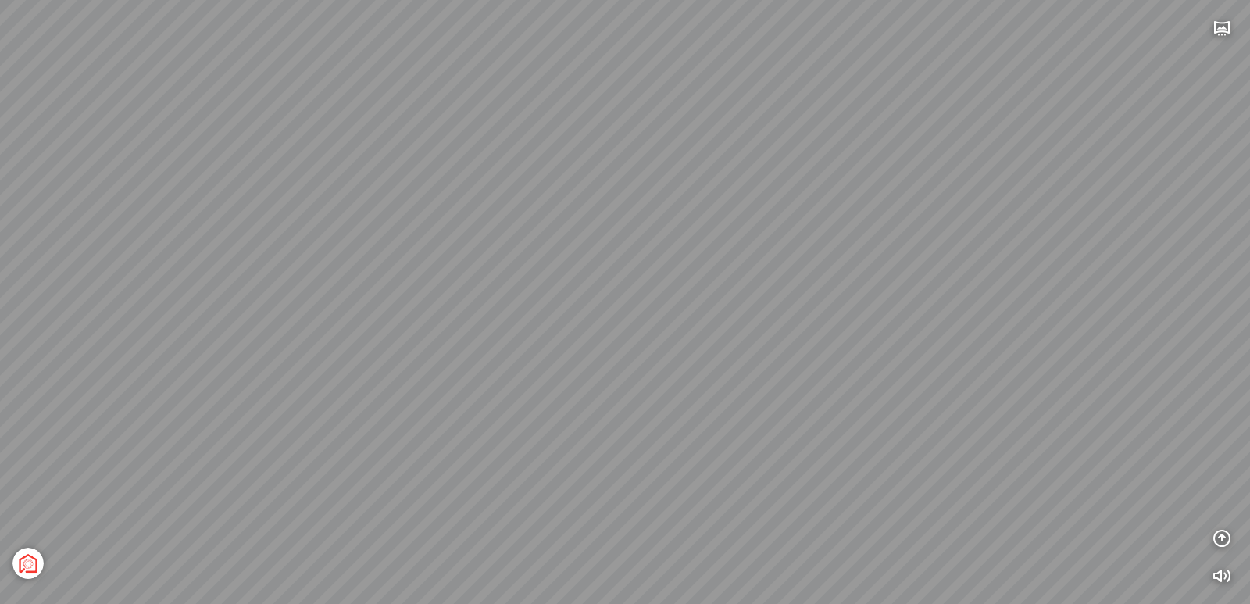
click at [741, 298] on div "Tổng thể The Sea [GEOGRAPHIC_DATA] [GEOGRAPHIC_DATA]" at bounding box center [625, 302] width 1250 height 604
drag, startPoint x: 645, startPoint y: 275, endPoint x: 613, endPoint y: 334, distance: 67.5
click at [613, 334] on div "Tổng thể The Sea [GEOGRAPHIC_DATA] [GEOGRAPHIC_DATA]" at bounding box center [625, 302] width 1250 height 604
drag, startPoint x: 629, startPoint y: 294, endPoint x: 684, endPoint y: 342, distance: 73.6
click at [684, 342] on div "Tổng thể The Sea [GEOGRAPHIC_DATA] [GEOGRAPHIC_DATA]" at bounding box center [625, 302] width 1250 height 604
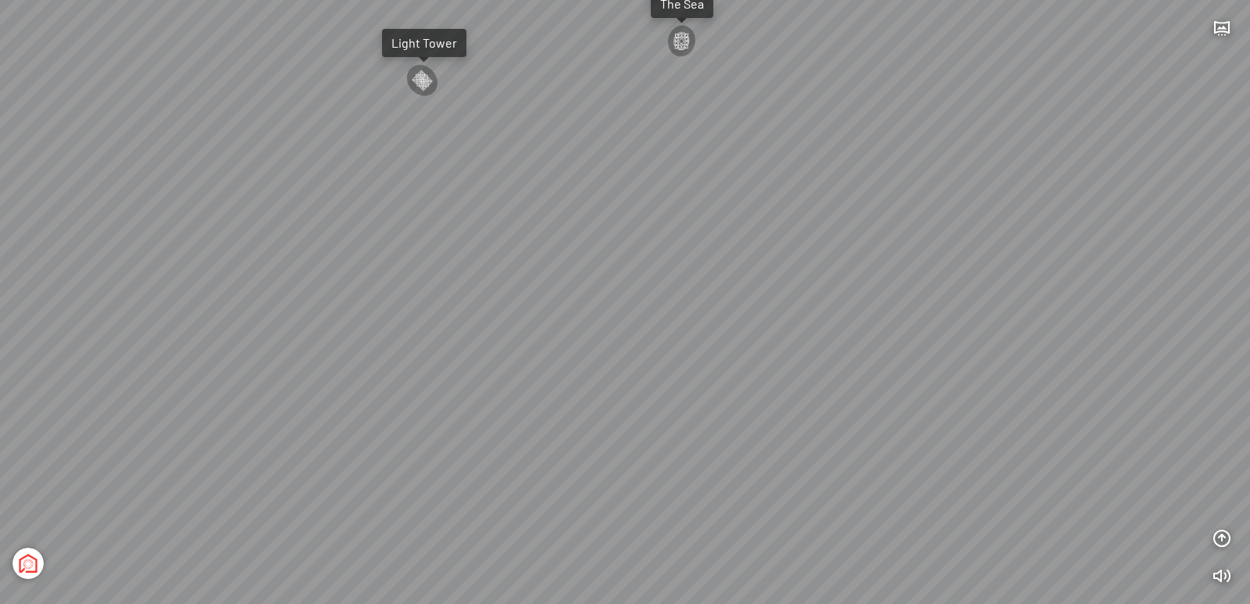
drag, startPoint x: 684, startPoint y: 313, endPoint x: 818, endPoint y: 348, distance: 138.2
click at [818, 348] on div "Tổng thể The Sea [GEOGRAPHIC_DATA] [GEOGRAPHIC_DATA]" at bounding box center [625, 302] width 1250 height 604
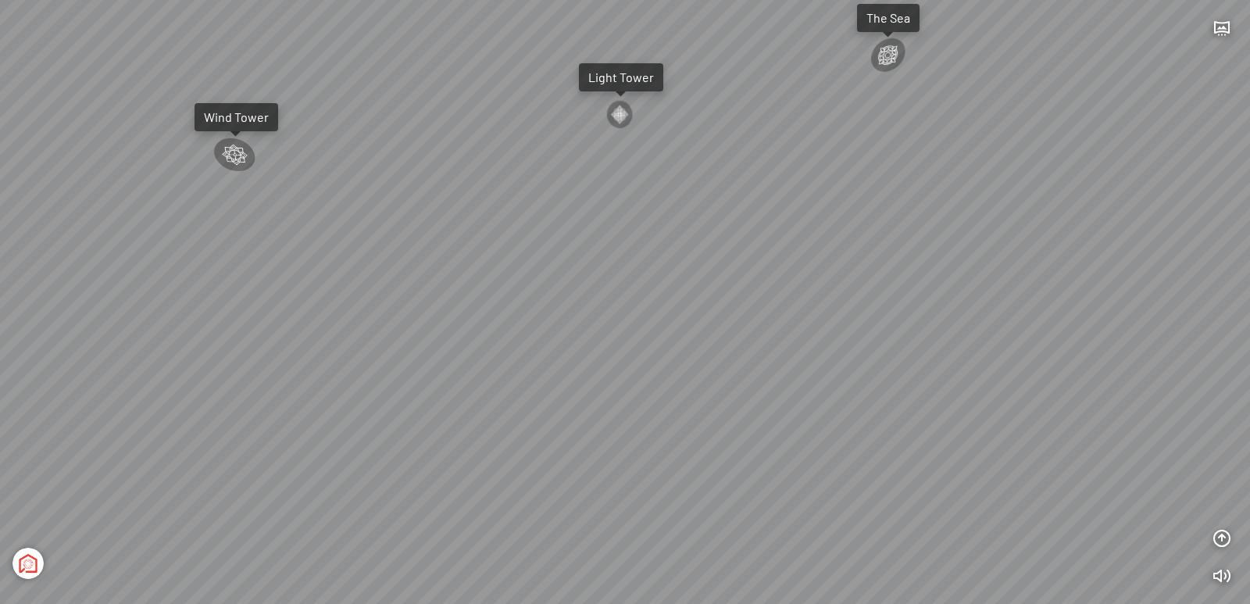
click at [224, 110] on div "Wind Tower" at bounding box center [236, 117] width 65 height 16
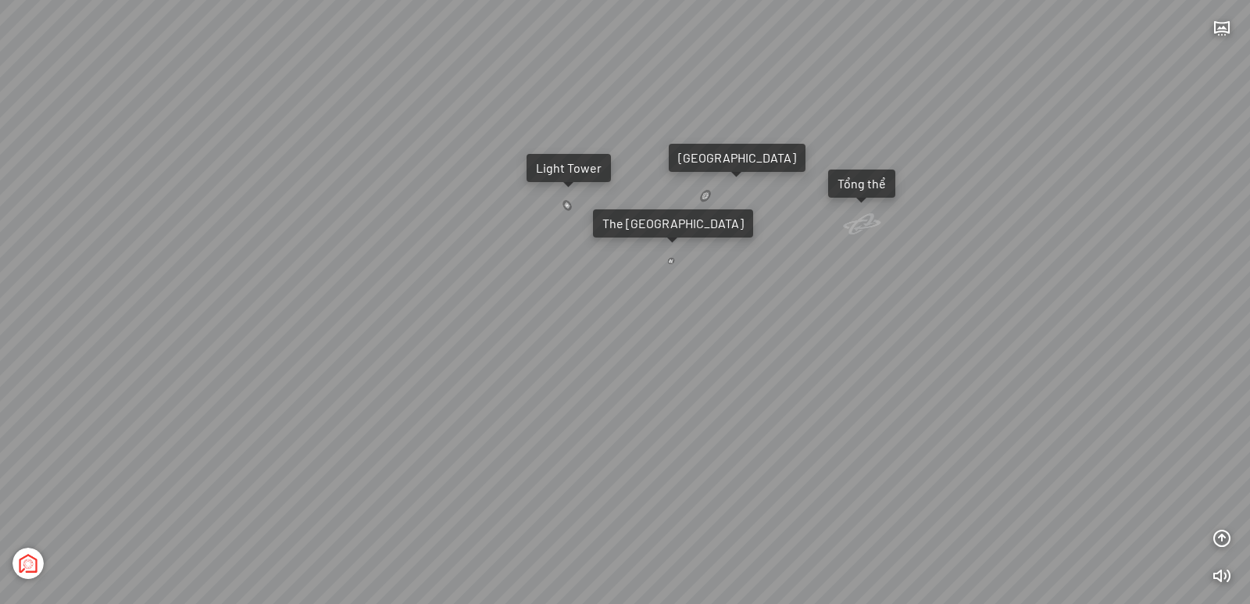
drag, startPoint x: 646, startPoint y: 269, endPoint x: 488, endPoint y: 253, distance: 158.6
click at [498, 256] on div "[GEOGRAPHIC_DATA] [GEOGRAPHIC_DATA] [GEOGRAPHIC_DATA] The [GEOGRAPHIC_DATA] Tổn…" at bounding box center [625, 302] width 1250 height 604
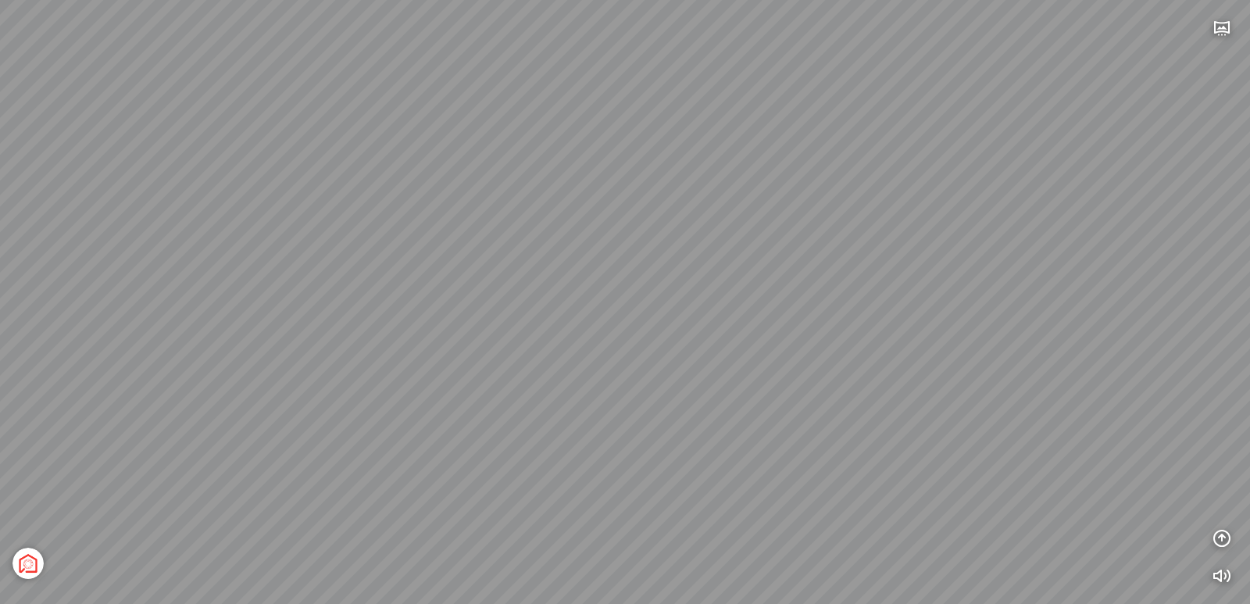
drag, startPoint x: 705, startPoint y: 209, endPoint x: 697, endPoint y: 405, distance: 195.5
click at [697, 405] on div "[GEOGRAPHIC_DATA] [GEOGRAPHIC_DATA] [GEOGRAPHIC_DATA] The [GEOGRAPHIC_DATA] Tổn…" at bounding box center [625, 302] width 1250 height 604
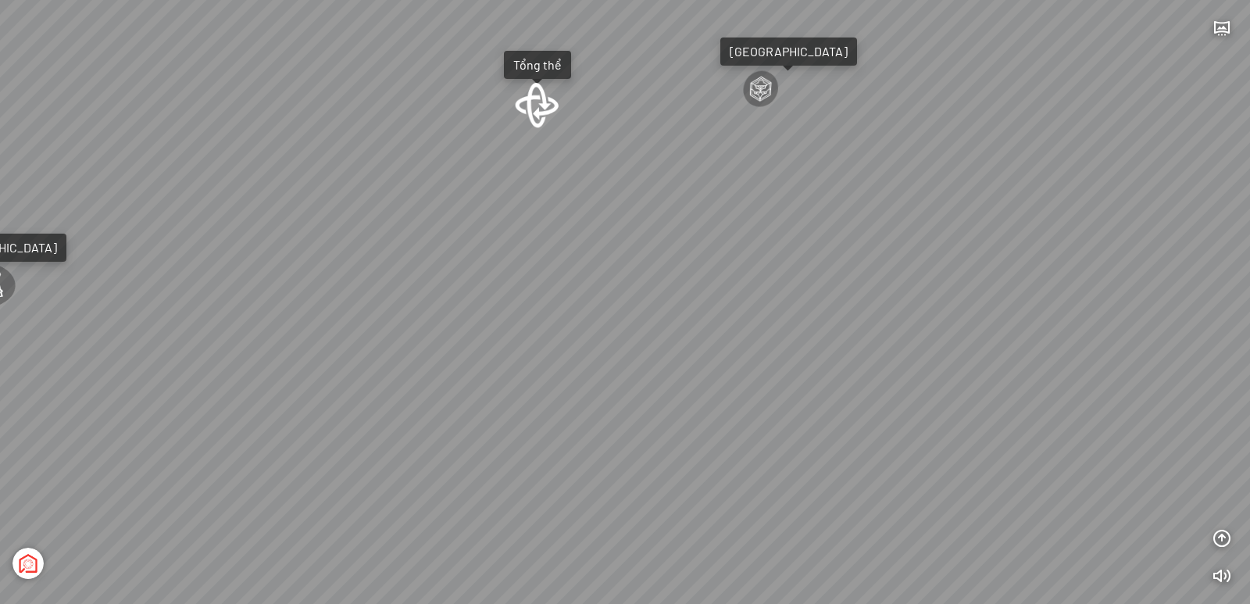
drag, startPoint x: 728, startPoint y: 270, endPoint x: 723, endPoint y: 351, distance: 80.7
click at [723, 351] on div "[GEOGRAPHIC_DATA] [GEOGRAPHIC_DATA] [GEOGRAPHIC_DATA] The [GEOGRAPHIC_DATA] Tổn…" at bounding box center [625, 302] width 1250 height 604
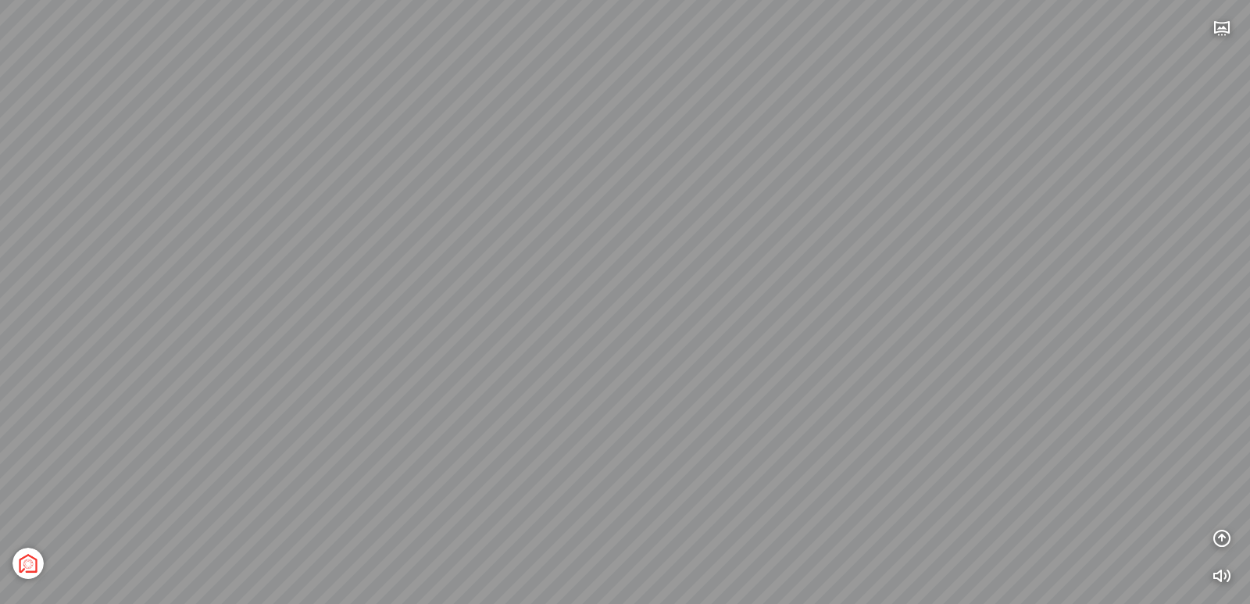
drag, startPoint x: 759, startPoint y: 273, endPoint x: 910, endPoint y: 241, distance: 154.9
click at [910, 241] on div "[GEOGRAPHIC_DATA] [GEOGRAPHIC_DATA] [GEOGRAPHIC_DATA] The [GEOGRAPHIC_DATA] Tổn…" at bounding box center [625, 302] width 1250 height 604
drag, startPoint x: 434, startPoint y: 259, endPoint x: 495, endPoint y: 255, distance: 61.1
click at [495, 255] on div "[GEOGRAPHIC_DATA] [GEOGRAPHIC_DATA] [GEOGRAPHIC_DATA] The [GEOGRAPHIC_DATA] Tổn…" at bounding box center [625, 302] width 1250 height 604
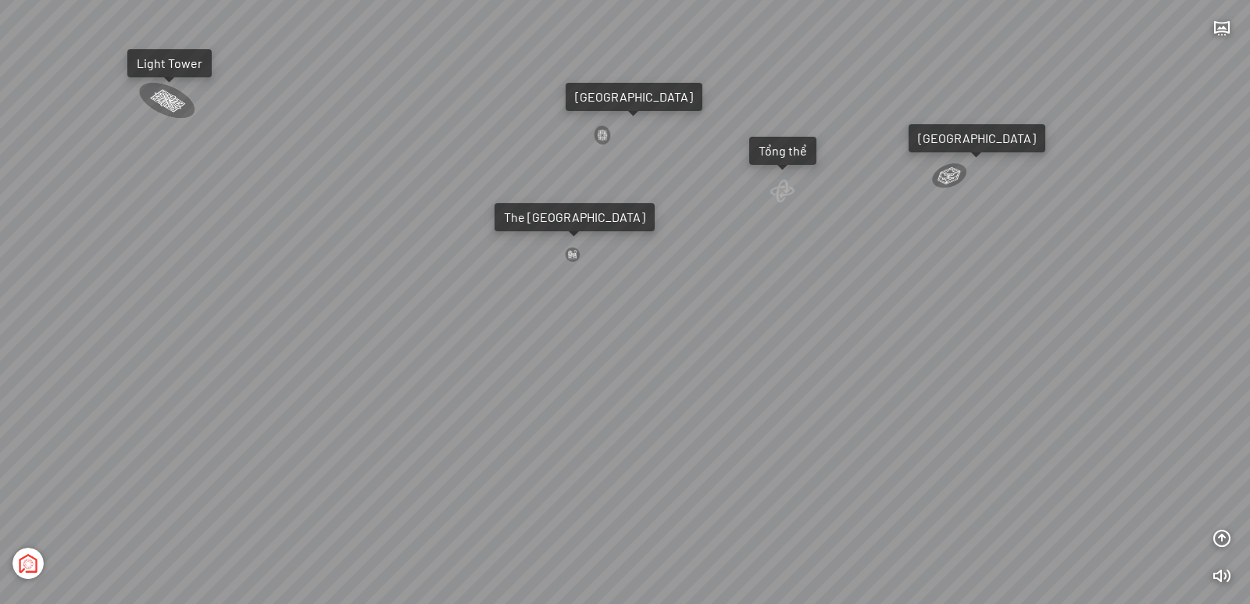
drag, startPoint x: 485, startPoint y: 175, endPoint x: 693, endPoint y: 161, distance: 208.3
click at [688, 161] on div "[GEOGRAPHIC_DATA] [GEOGRAPHIC_DATA] [GEOGRAPHIC_DATA] The [GEOGRAPHIC_DATA] Tổn…" at bounding box center [625, 302] width 1250 height 604
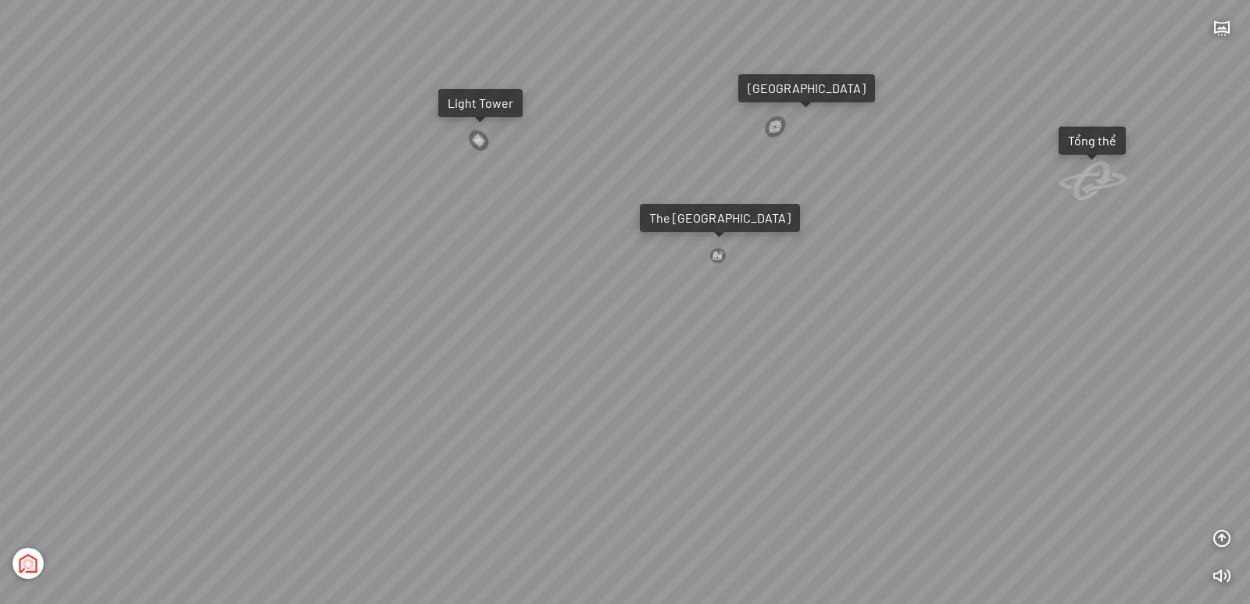
drag, startPoint x: 377, startPoint y: 198, endPoint x: 542, endPoint y: 184, distance: 165.5
click at [477, 198] on div "[GEOGRAPHIC_DATA] [GEOGRAPHIC_DATA] [GEOGRAPHIC_DATA] The [GEOGRAPHIC_DATA] Tổn…" at bounding box center [625, 302] width 1250 height 604
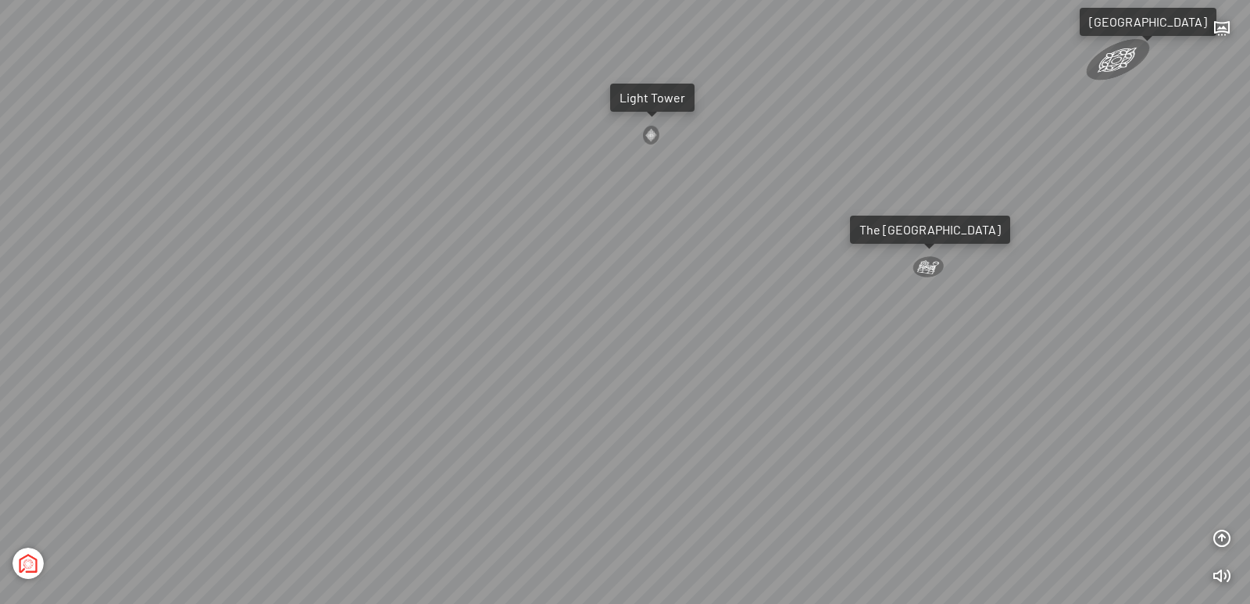
drag, startPoint x: 403, startPoint y: 259, endPoint x: 623, endPoint y: 223, distance: 222.5
click at [549, 224] on div "[GEOGRAPHIC_DATA] [GEOGRAPHIC_DATA] [GEOGRAPHIC_DATA] The [GEOGRAPHIC_DATA] Tổn…" at bounding box center [625, 302] width 1250 height 604
